Goal: Task Accomplishment & Management: Manage account settings

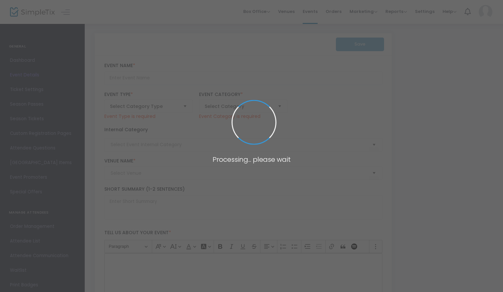
type input "FactoryFest FALL 2025"
type textarea "FactoryFest -- An international film festival held quarterly in [GEOGRAPHIC_DAT…"
type input "Buy Tickets"
type input "[PERSON_NAME][GEOGRAPHIC_DATA]"
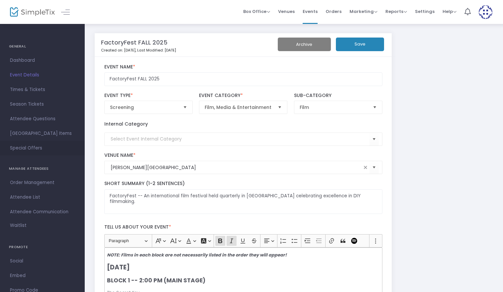
click at [26, 147] on span "Special Offers" at bounding box center [42, 148] width 65 height 9
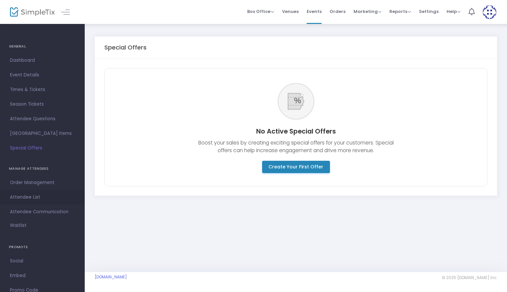
scroll to position [21, 0]
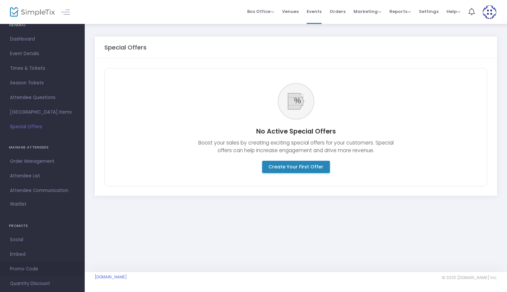
click at [37, 268] on span "Promo Code" at bounding box center [42, 269] width 65 height 9
